Goal: Task Accomplishment & Management: Complete application form

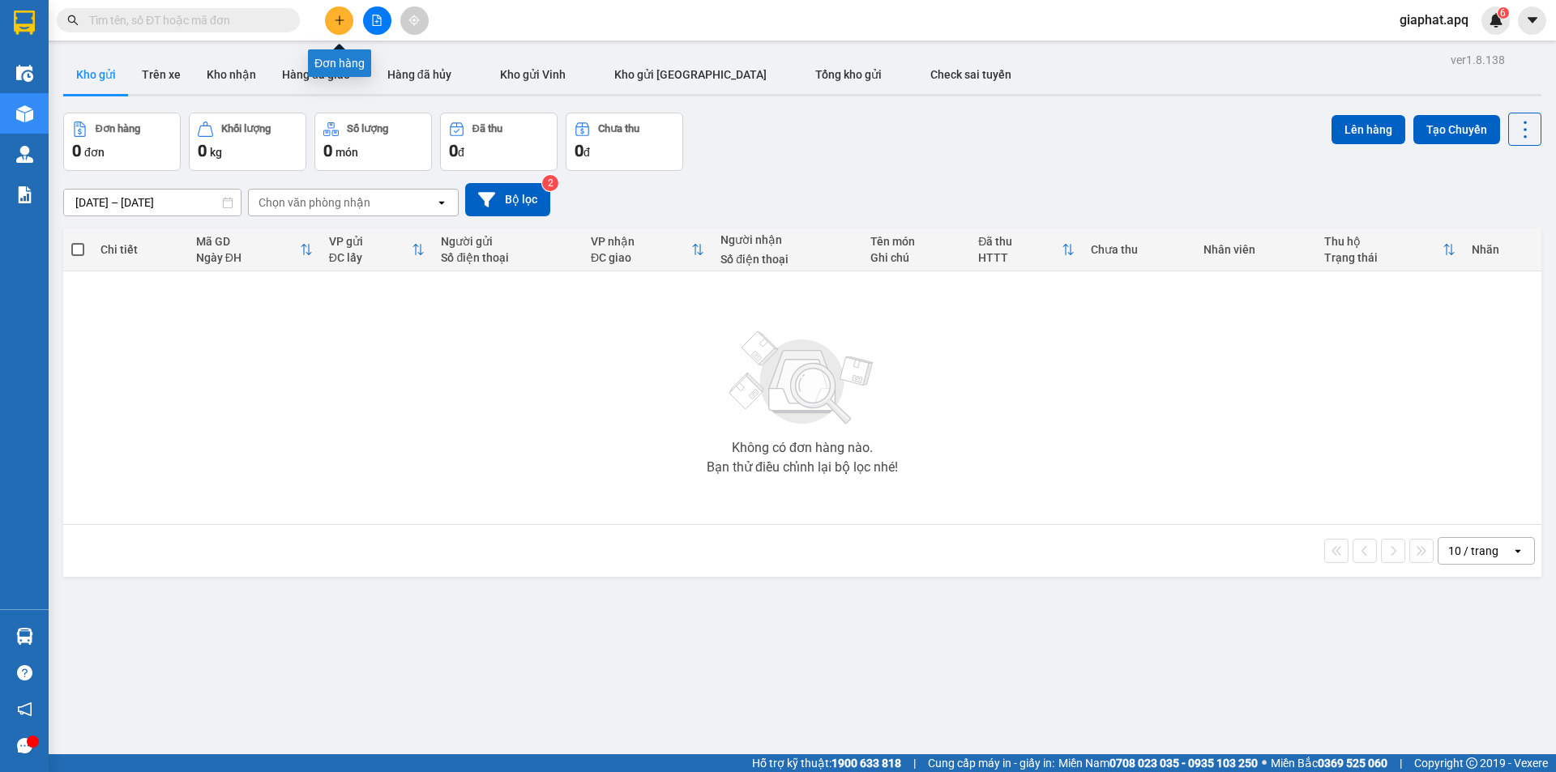
click at [331, 15] on button at bounding box center [339, 20] width 28 height 28
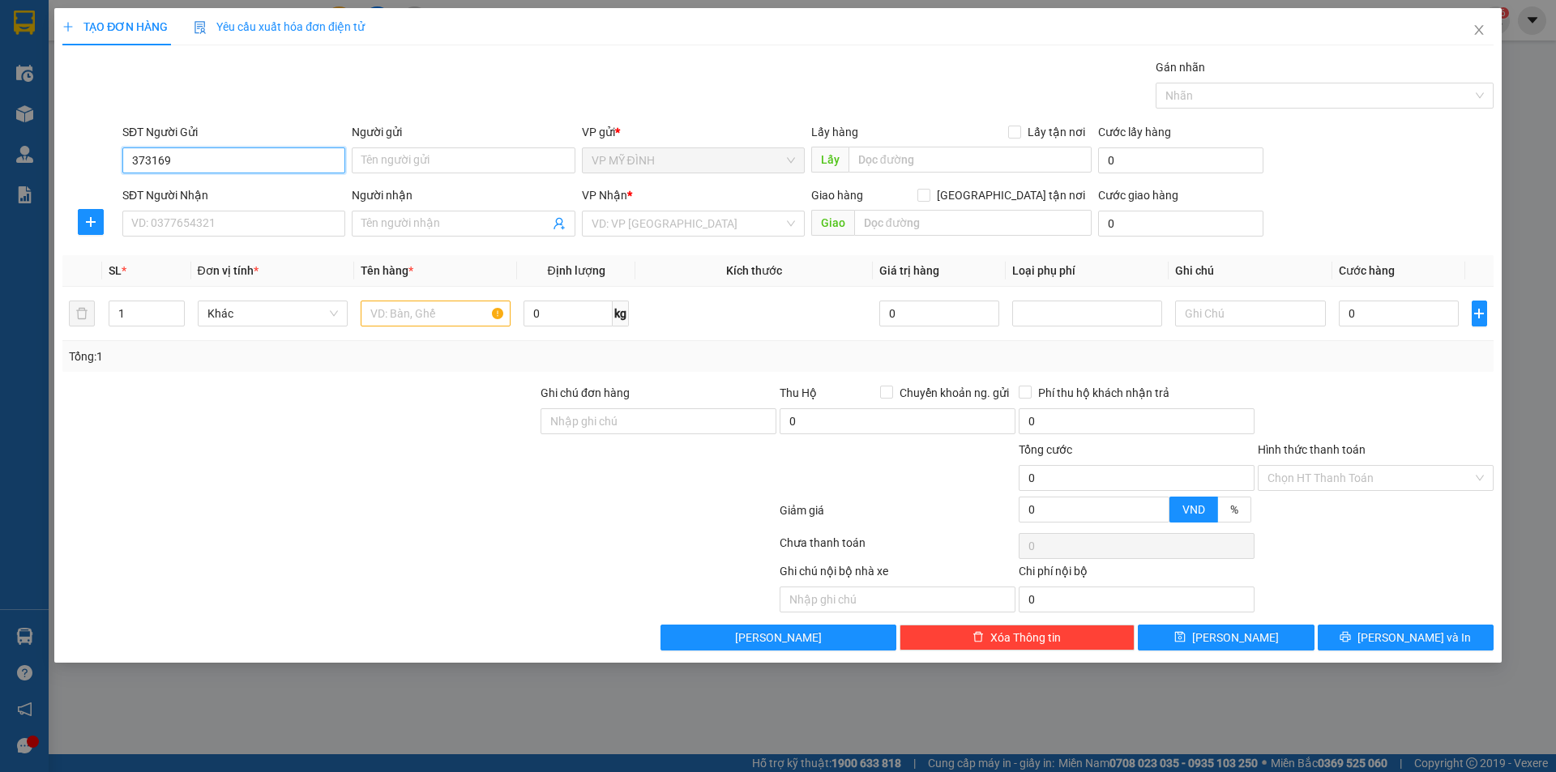
click at [124, 158] on input "373169" at bounding box center [233, 161] width 223 height 26
click at [156, 190] on div "0373169564 - anh trường" at bounding box center [233, 193] width 203 height 18
type input "0373169564"
type input "anh trường"
type input "0373169564"
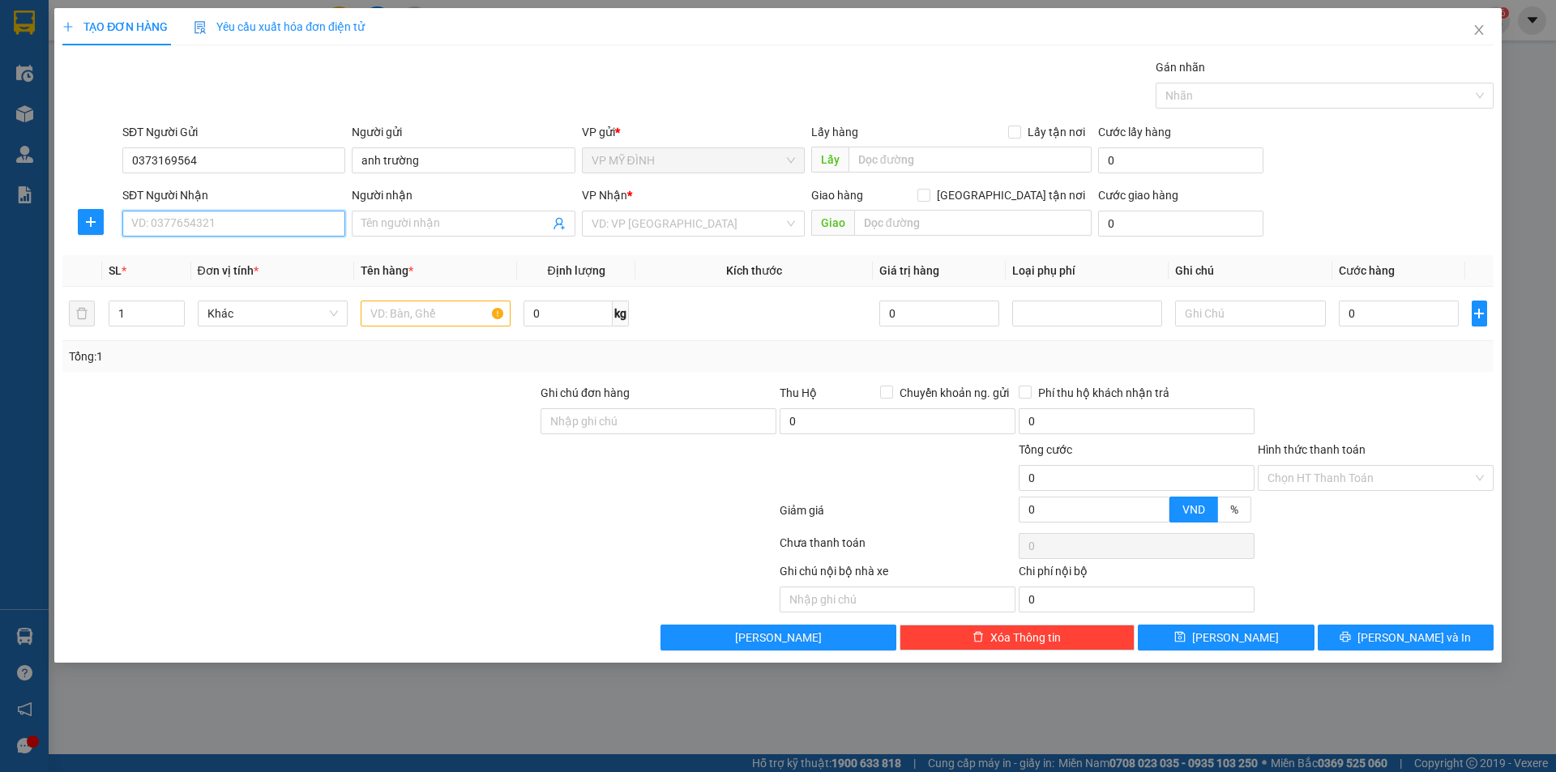
click at [189, 230] on input "SĐT Người Nhận" at bounding box center [233, 224] width 223 height 26
click at [182, 254] on div "0984805875 - c hà" at bounding box center [233, 256] width 203 height 18
type input "0984805875"
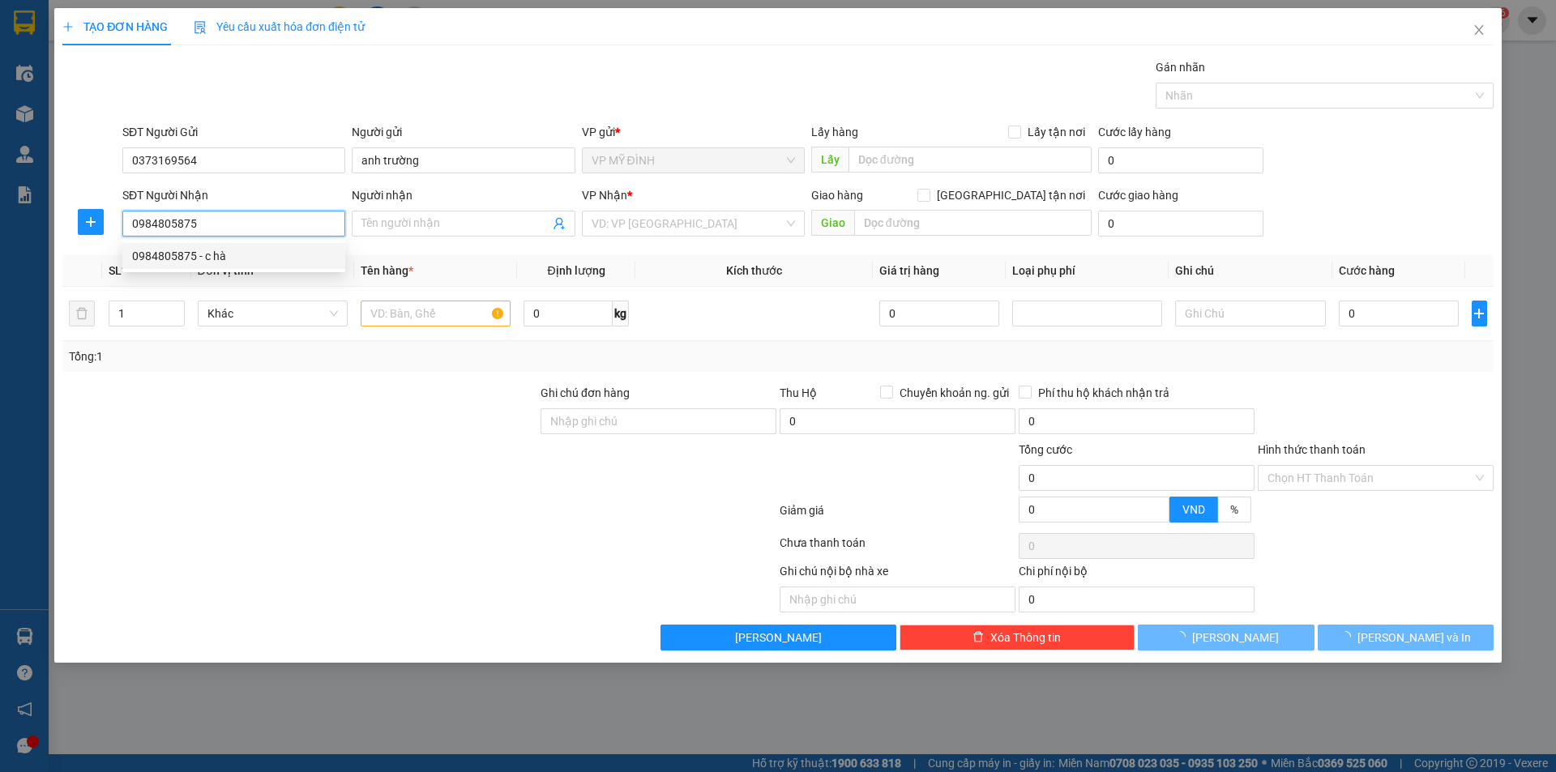
type input "c hà"
checkbox input "true"
type input "54 lý thường kiệt"
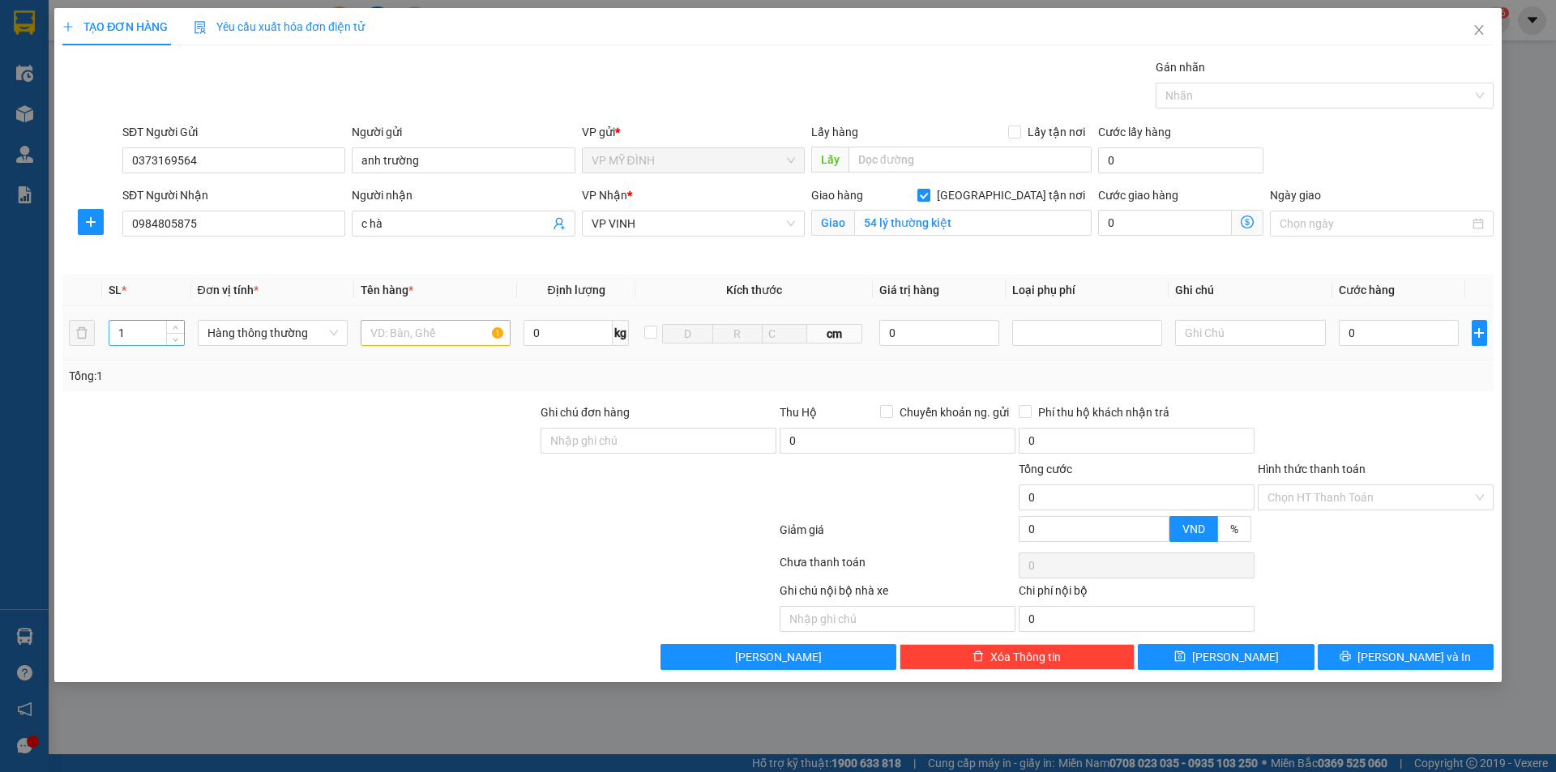
click at [138, 329] on input "1" at bounding box center [146, 333] width 75 height 24
type input "10"
click at [388, 333] on input "text" at bounding box center [436, 333] width 150 height 26
type input "nấm"
click at [1399, 333] on input "0" at bounding box center [1399, 333] width 121 height 26
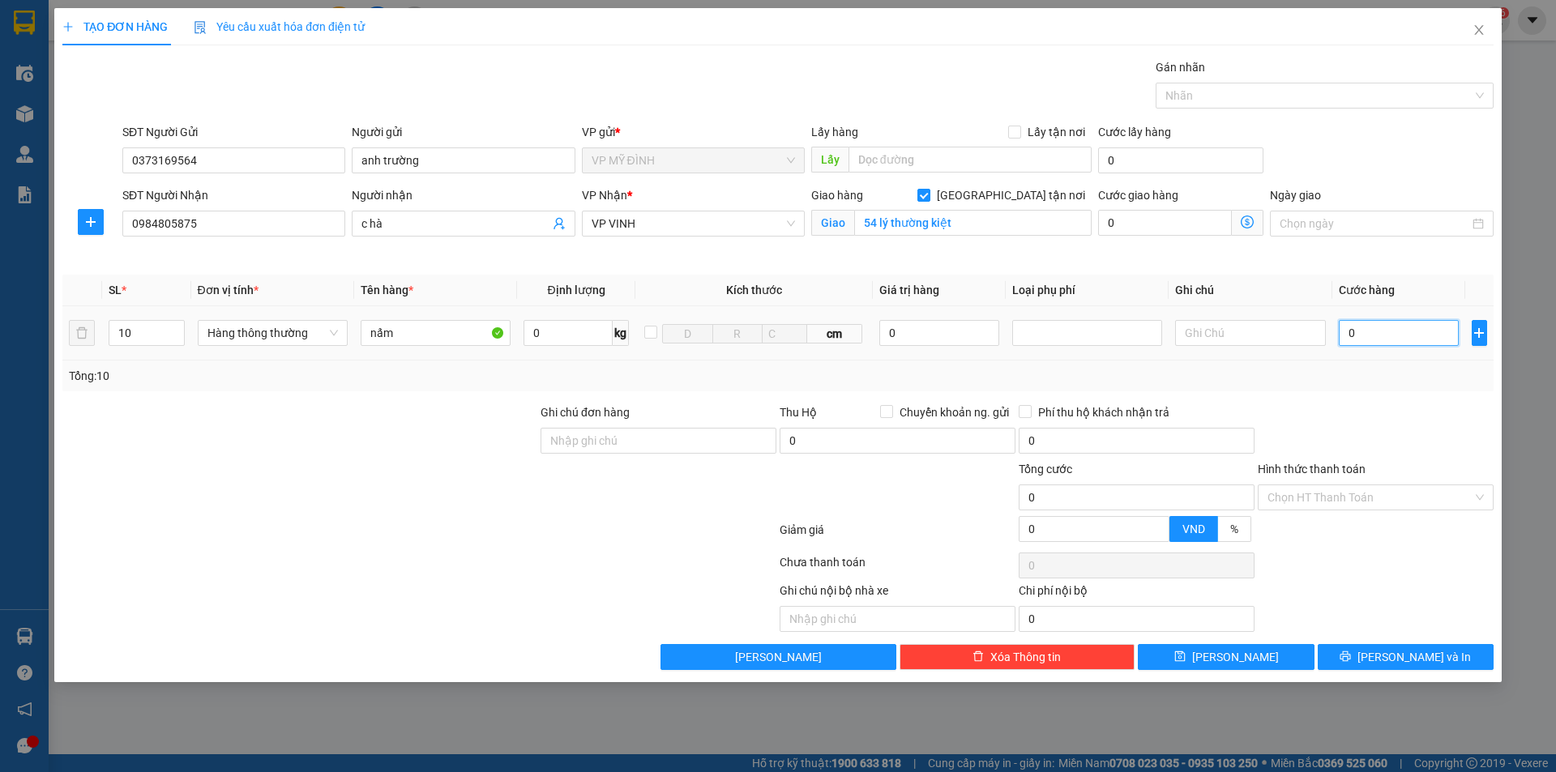
type input "2"
type input "20"
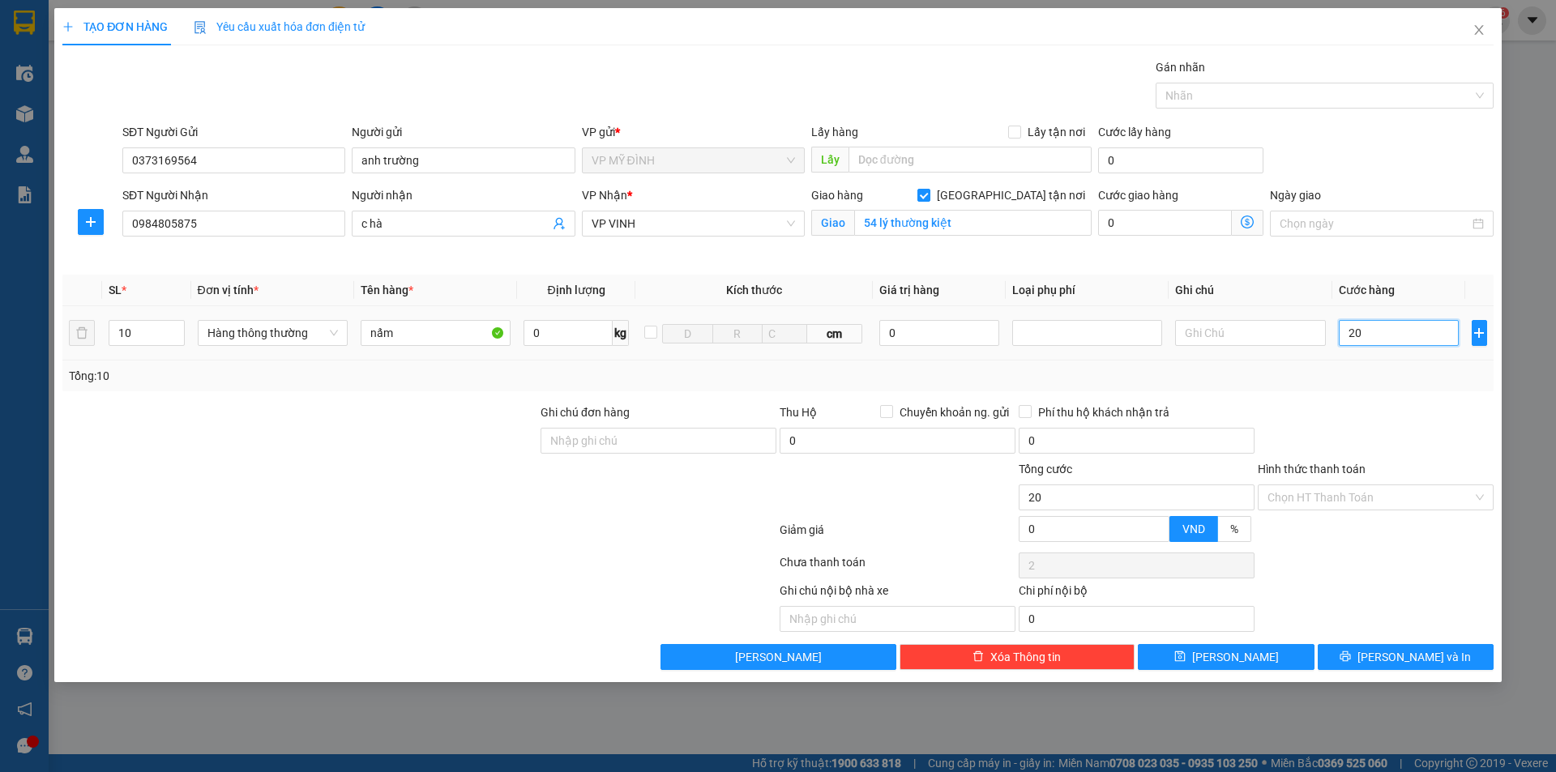
type input "20"
type input "200"
type input "200.000"
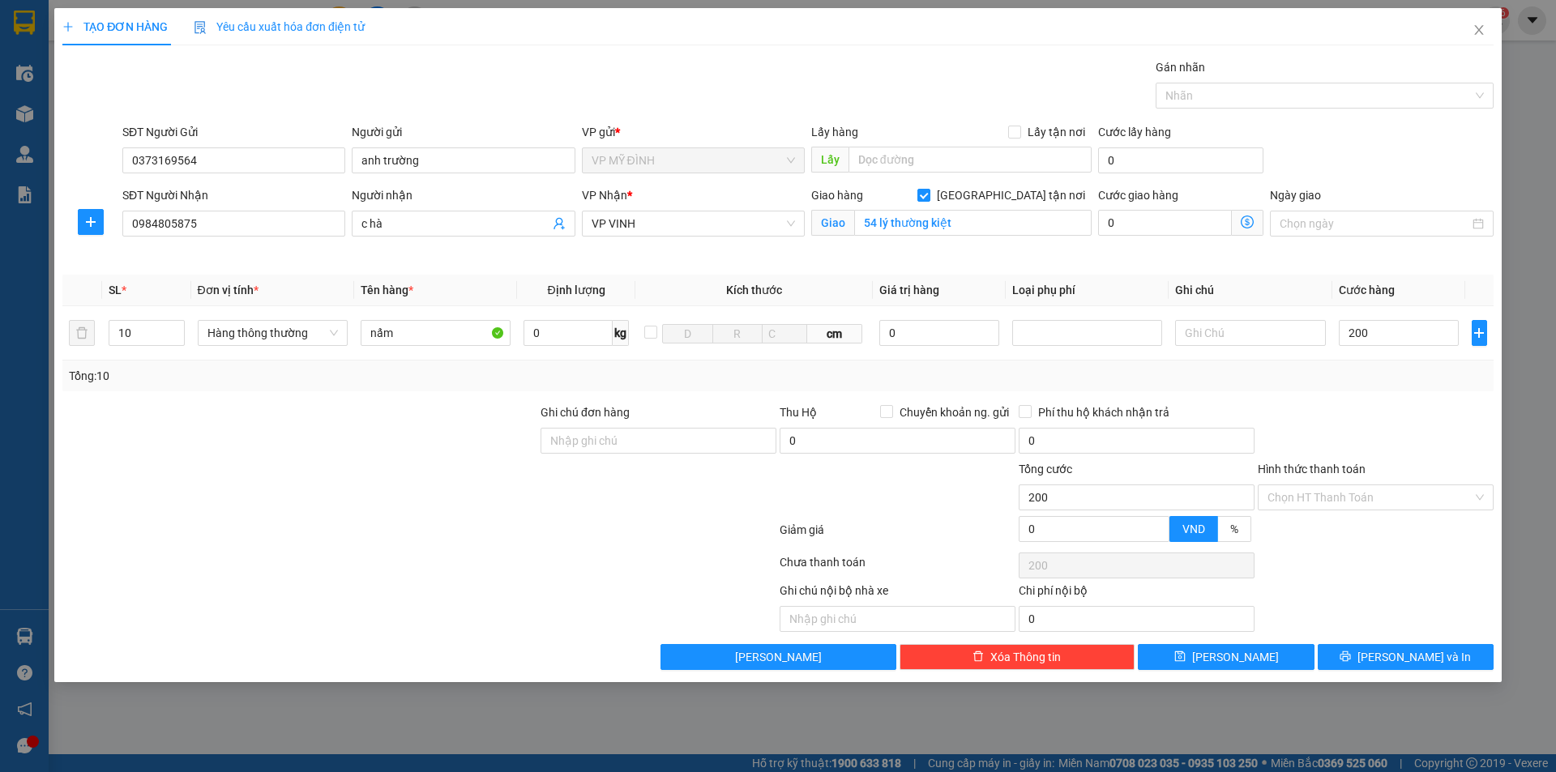
type input "200.000"
click at [1426, 662] on span "[PERSON_NAME] và In" at bounding box center [1414, 657] width 113 height 18
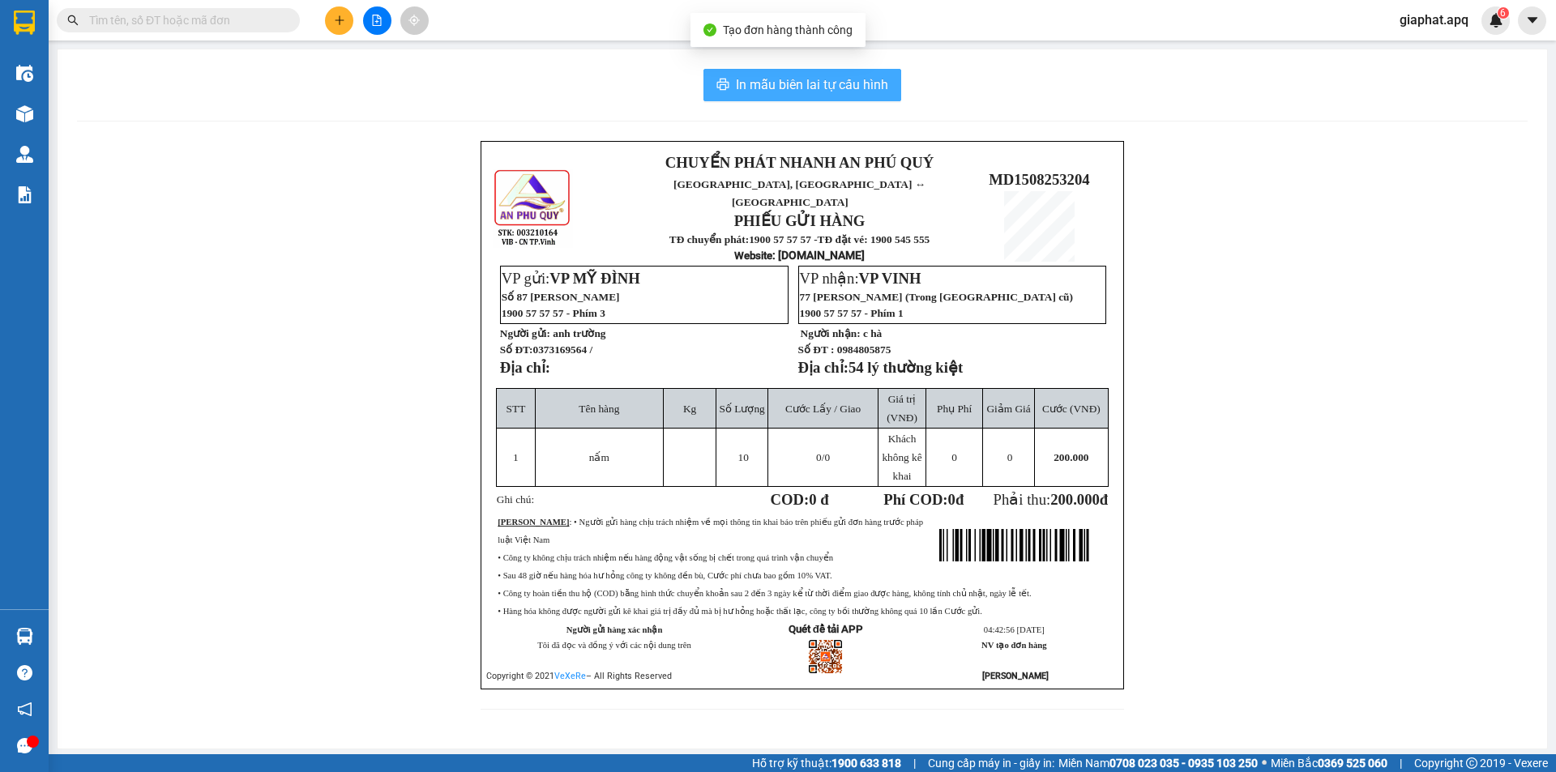
click at [755, 73] on div "In mẫu biên lai tự cấu hình CHUYỂN PHÁT NHANH AN [GEOGRAPHIC_DATA], [GEOGRAPHIC…" at bounding box center [803, 398] width 1490 height 699
click at [755, 73] on button "In mẫu biên lai tự cấu hình" at bounding box center [802, 85] width 198 height 32
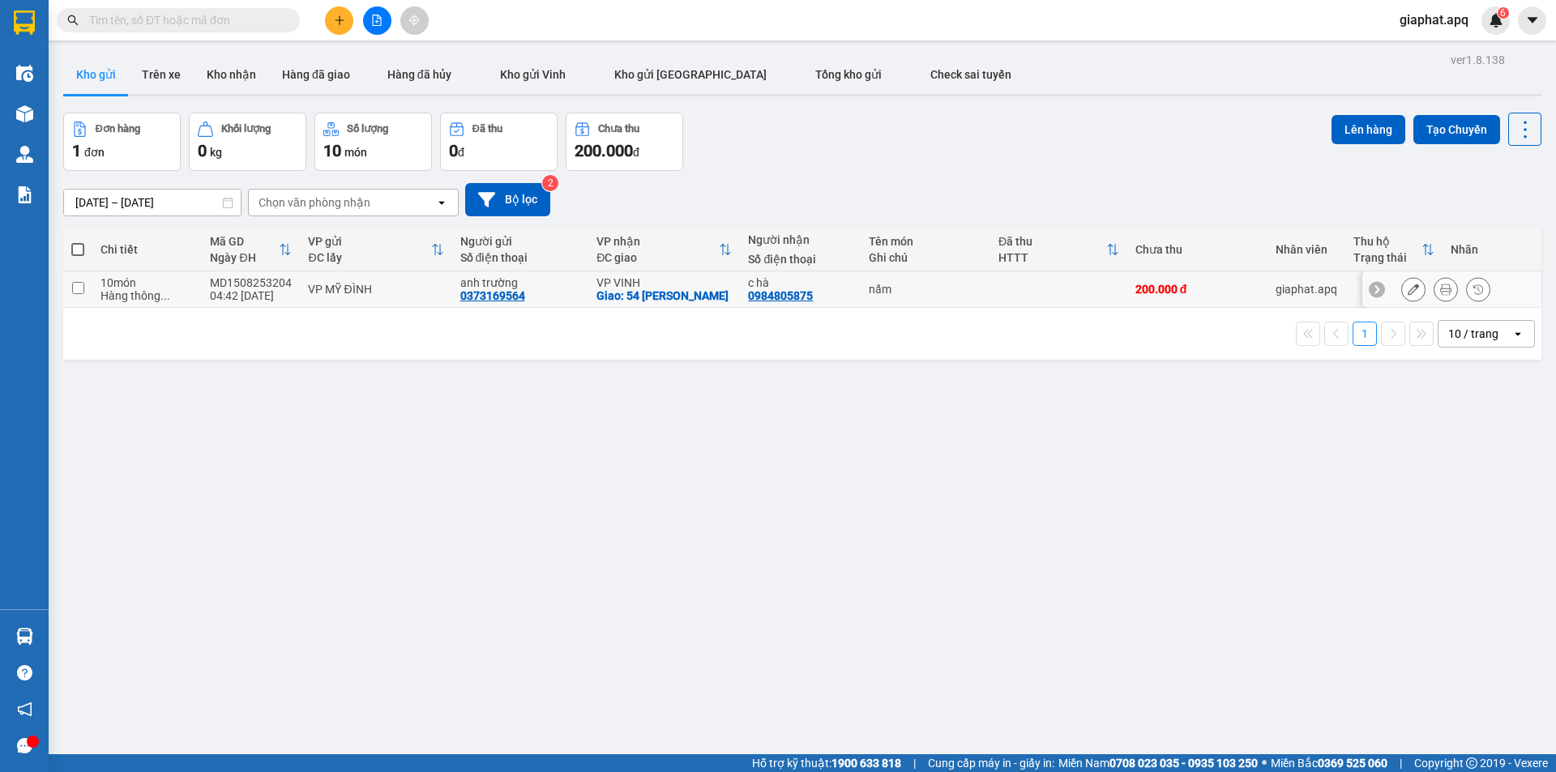
drag, startPoint x: 1011, startPoint y: 297, endPoint x: 1343, endPoint y: 296, distance: 332.3
click at [1011, 297] on td at bounding box center [1058, 290] width 137 height 36
checkbox input "true"
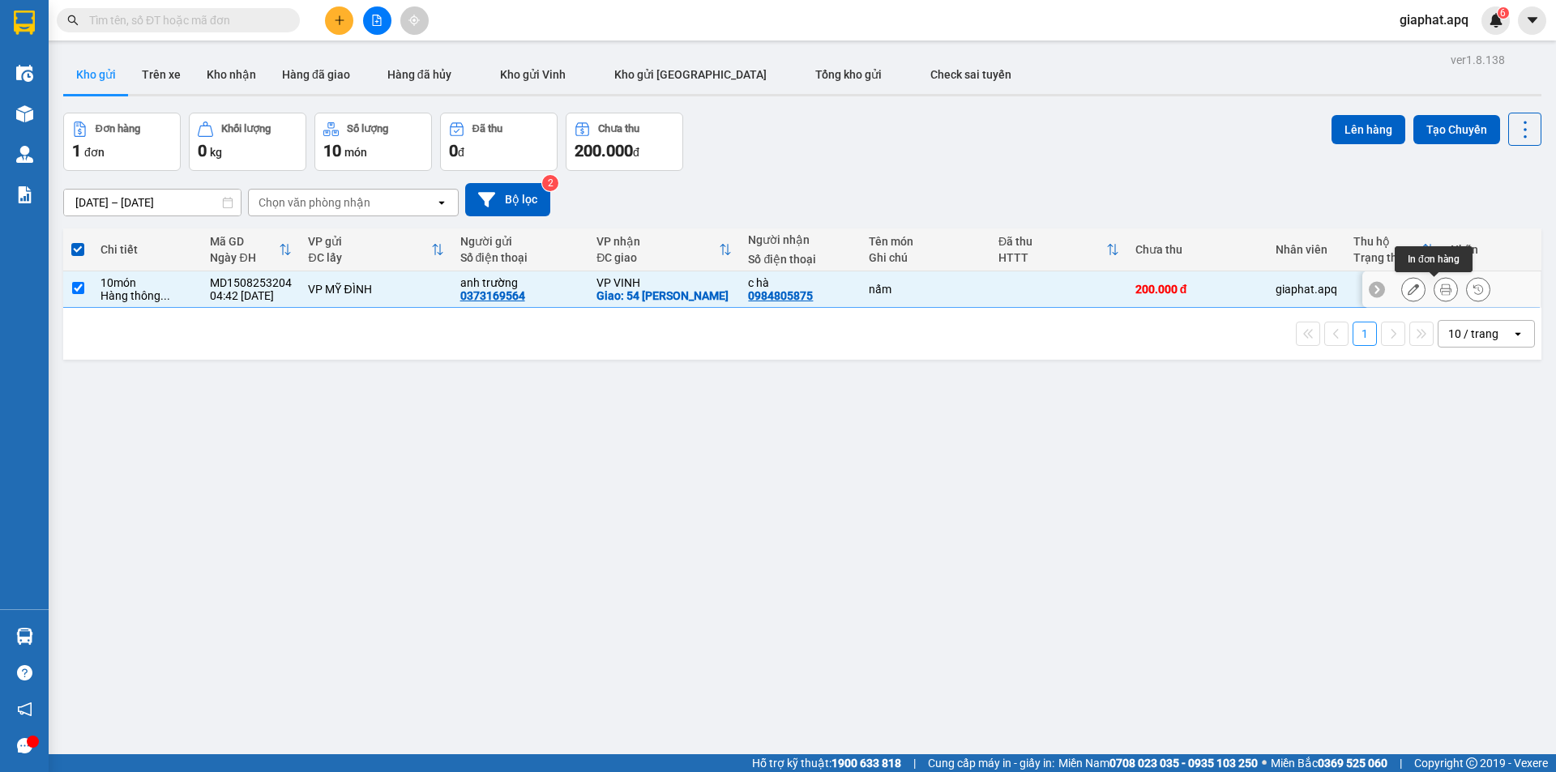
click at [1440, 286] on icon at bounding box center [1445, 289] width 11 height 11
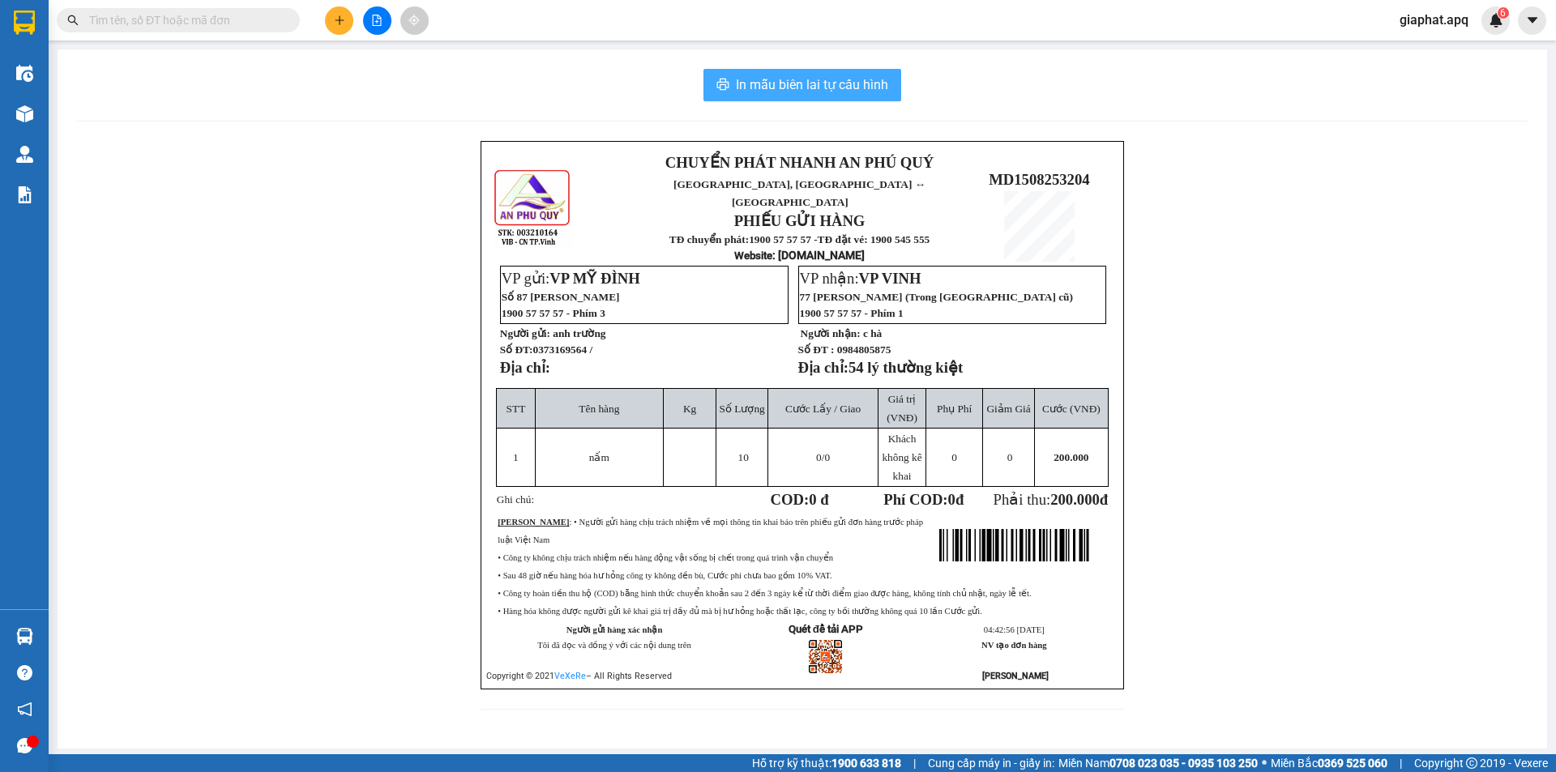
click at [737, 89] on span "In mẫu biên lai tự cấu hình" at bounding box center [812, 85] width 152 height 20
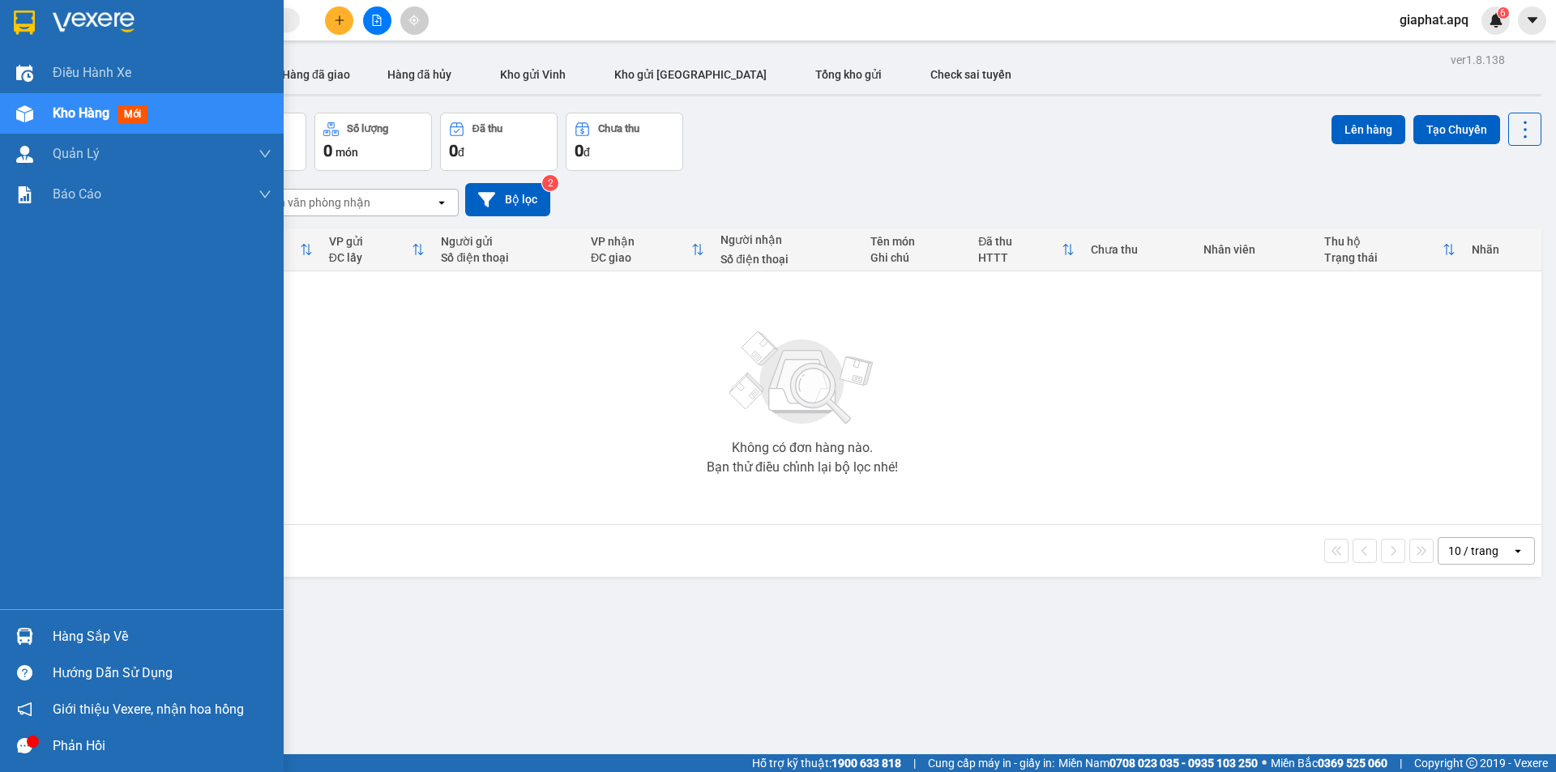
click at [18, 637] on img at bounding box center [24, 636] width 17 height 17
